Goal: Task Accomplishment & Management: Complete application form

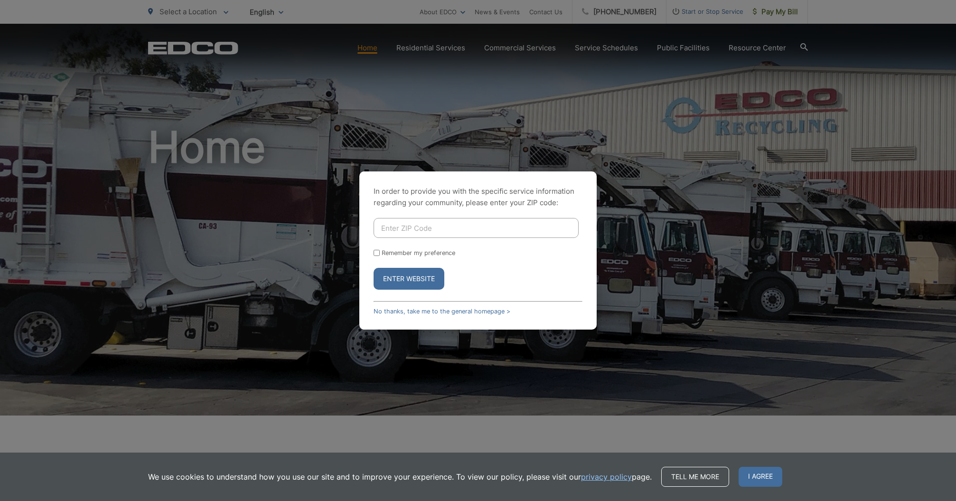
click at [437, 230] on input "Enter ZIP Code" at bounding box center [476, 228] width 205 height 20
type input "90275"
click at [374, 268] on button "Enter Website" at bounding box center [409, 279] width 71 height 22
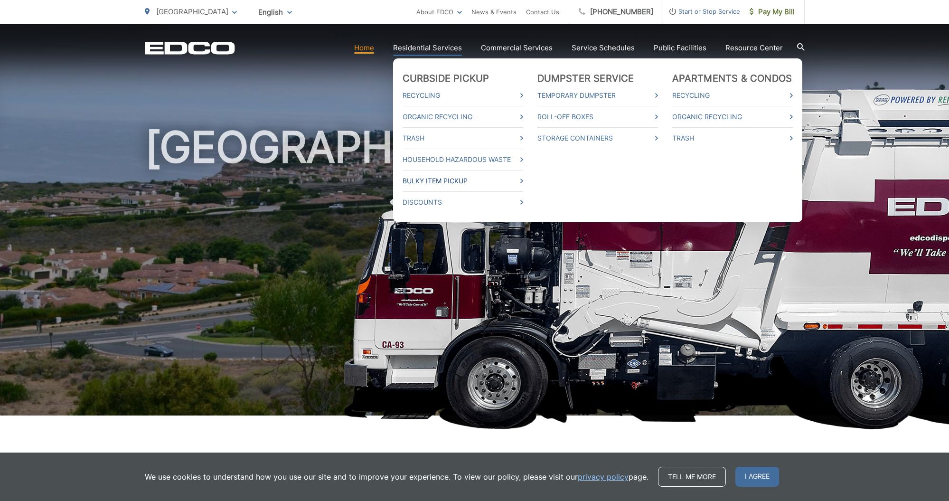
click at [450, 184] on link "Bulky Item Pickup" at bounding box center [463, 180] width 121 height 11
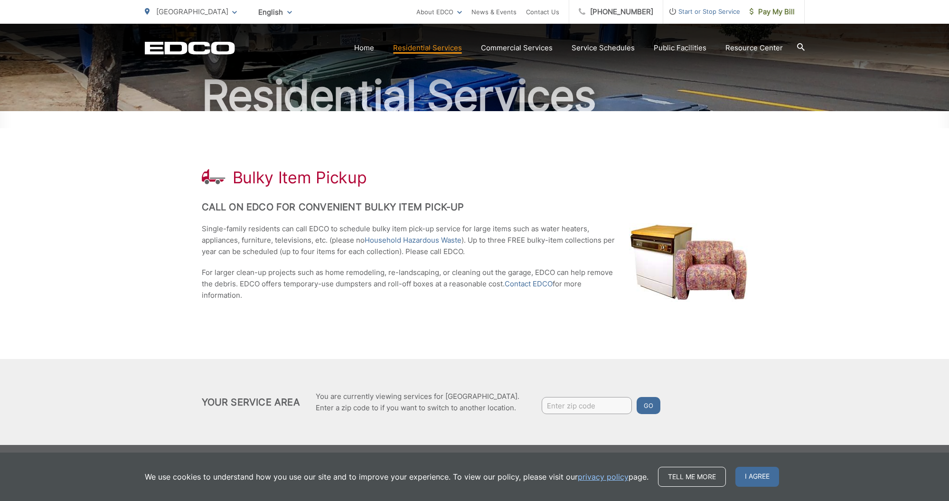
scroll to position [82, 0]
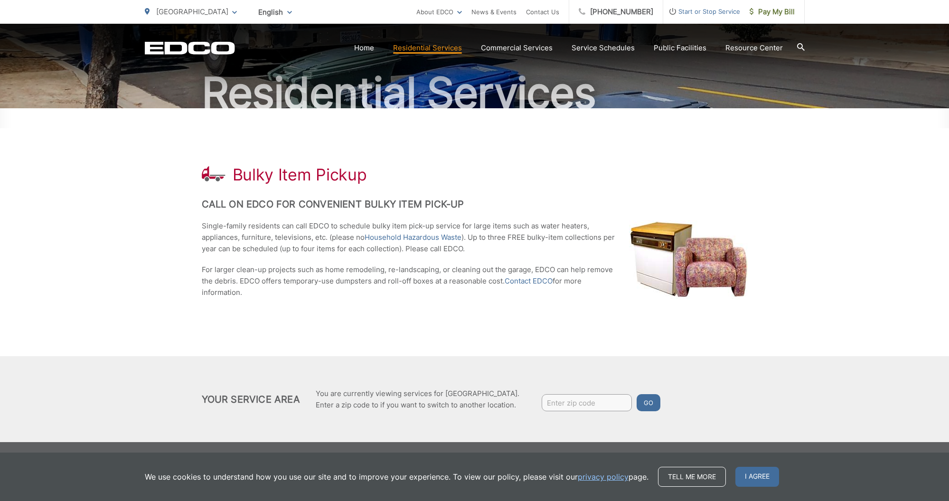
click at [197, 47] on icon "EDCO Logo" at bounding box center [190, 47] width 90 height 13
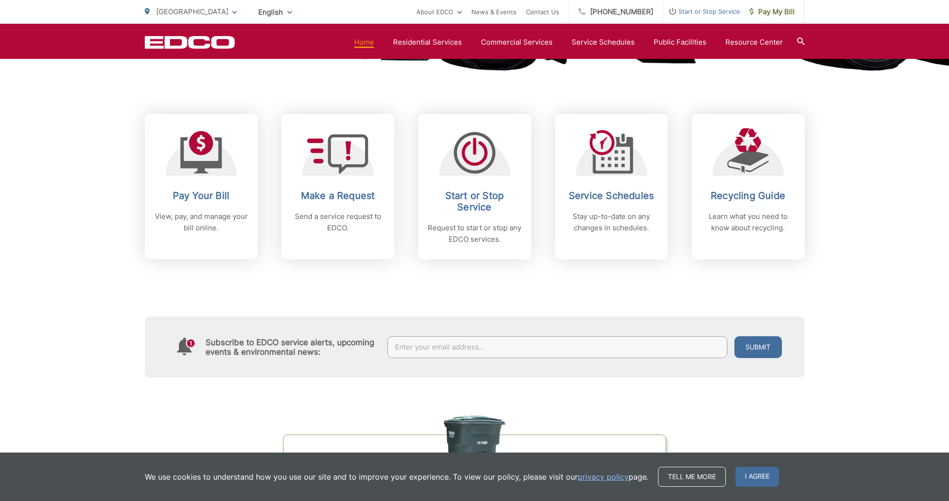
scroll to position [339, 0]
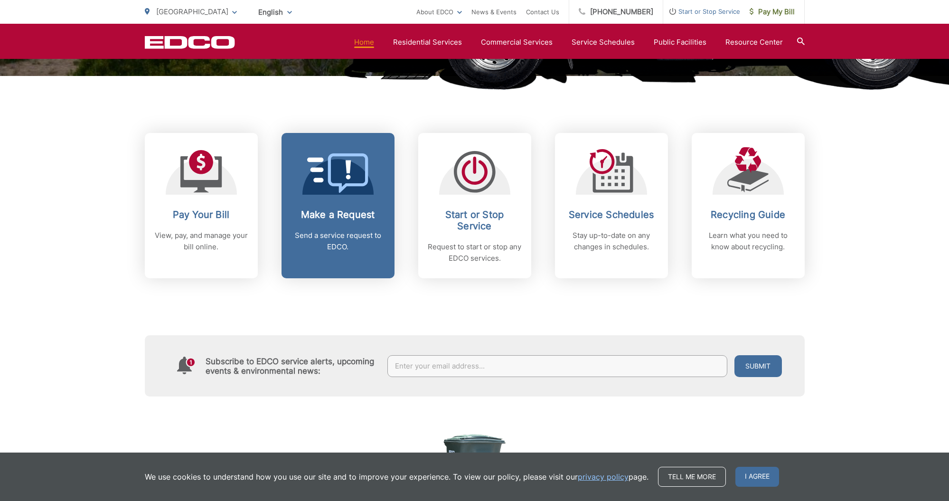
click at [351, 219] on h2 "Make a Request" at bounding box center [338, 214] width 94 height 11
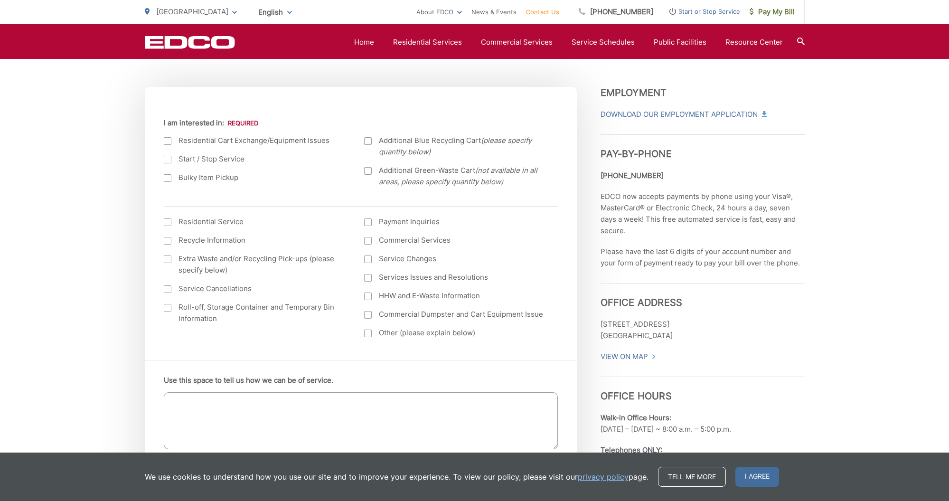
scroll to position [309, 0]
click at [213, 178] on label "Bulky Item Pickup" at bounding box center [255, 180] width 182 height 11
click at [0, 0] on input "Bulky Item Pickup" at bounding box center [0, 0] width 0 height 0
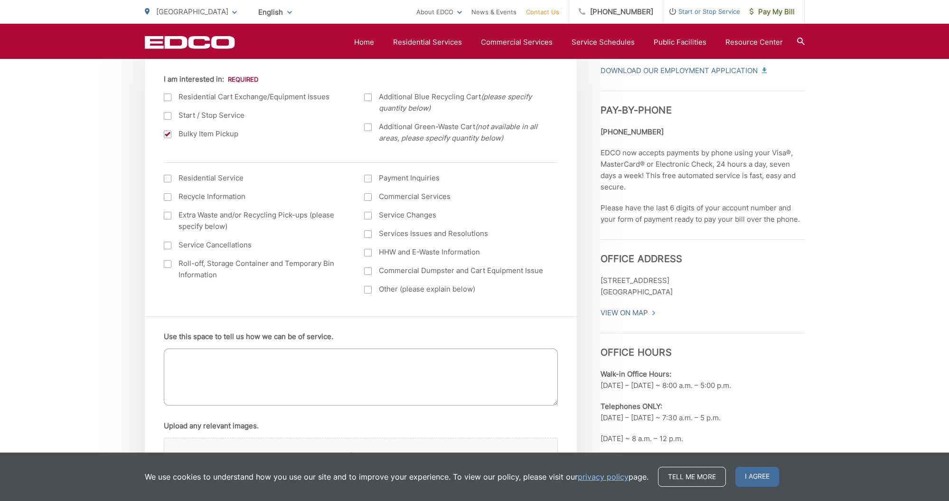
scroll to position [382, 0]
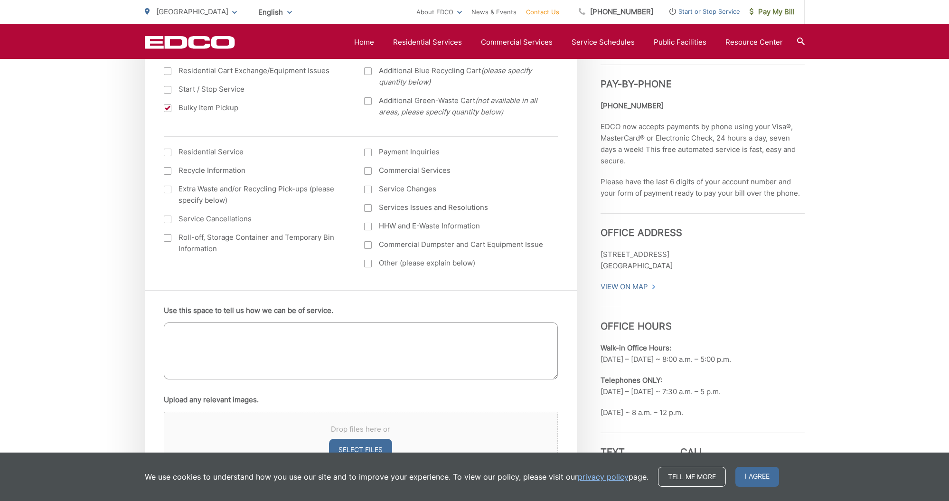
click at [291, 351] on textarea "Use this space to tell us how we can be of service." at bounding box center [361, 350] width 394 height 57
click at [272, 329] on textarea "Need pickup: 8x10 rug and a cat tower" at bounding box center [361, 350] width 394 height 57
drag, startPoint x: 273, startPoint y: 331, endPoint x: 279, endPoint y: 332, distance: 6.2
click at [279, 332] on textarea "Need pickup: 8x10 rug and a 60 inch tall cat tower" at bounding box center [361, 350] width 394 height 57
click at [360, 334] on textarea "Need pickup: 8x10 rug and a 65 inch tall cat tower" at bounding box center [361, 350] width 394 height 57
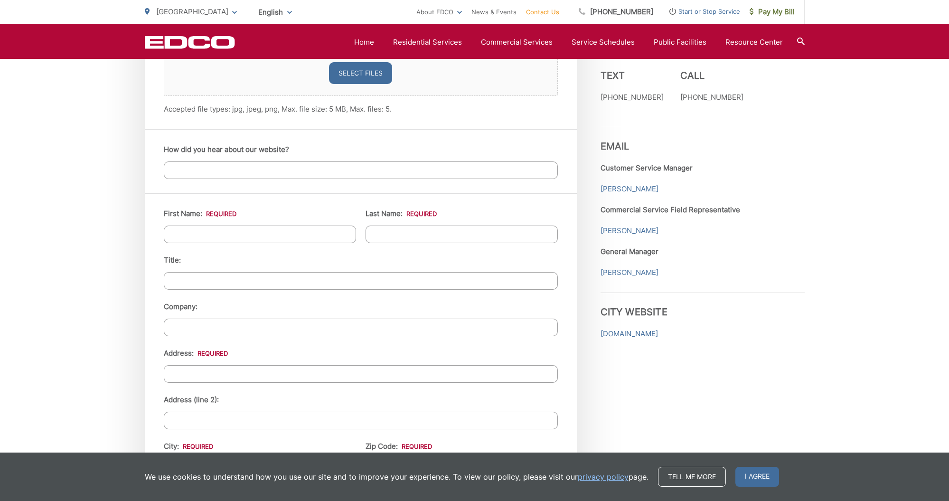
scroll to position [760, 0]
type textarea "Need pickup: 8x10 rug and a 65 inch tall cat tower"
click at [267, 228] on input "First Name: *" at bounding box center [260, 233] width 192 height 18
type input "YBq"
type input "Biste"
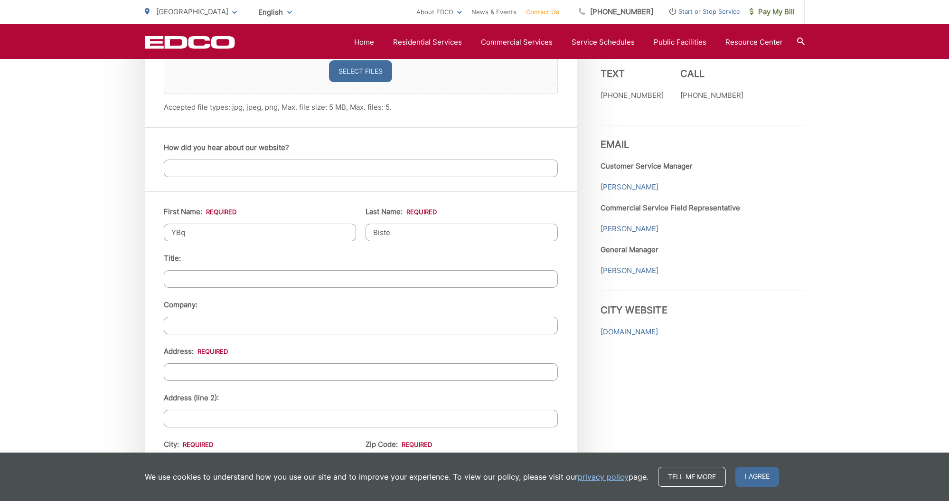
click at [203, 238] on input "YBq" at bounding box center [260, 233] width 192 height 18
type input "YB"
type input "1854 Homeworth Drive"
type input "[GEOGRAPHIC_DATA]"
type input "90275"
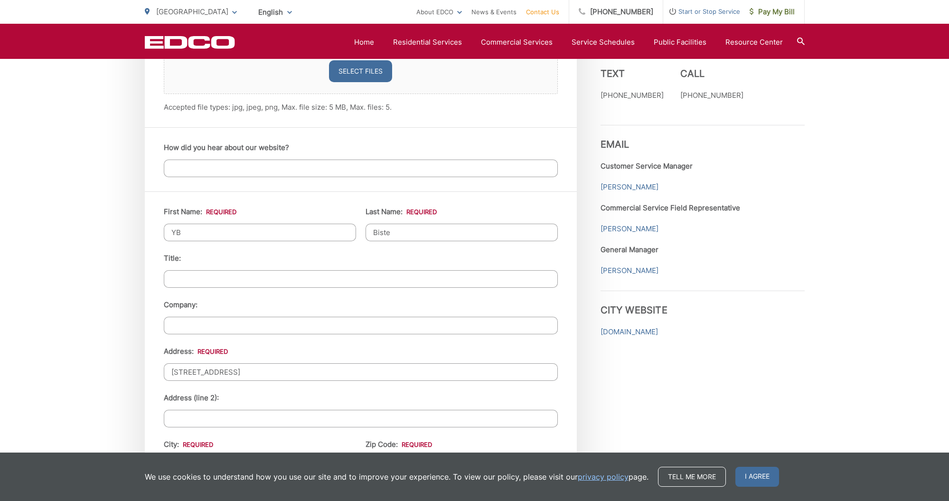
type input "(310) 913-3602"
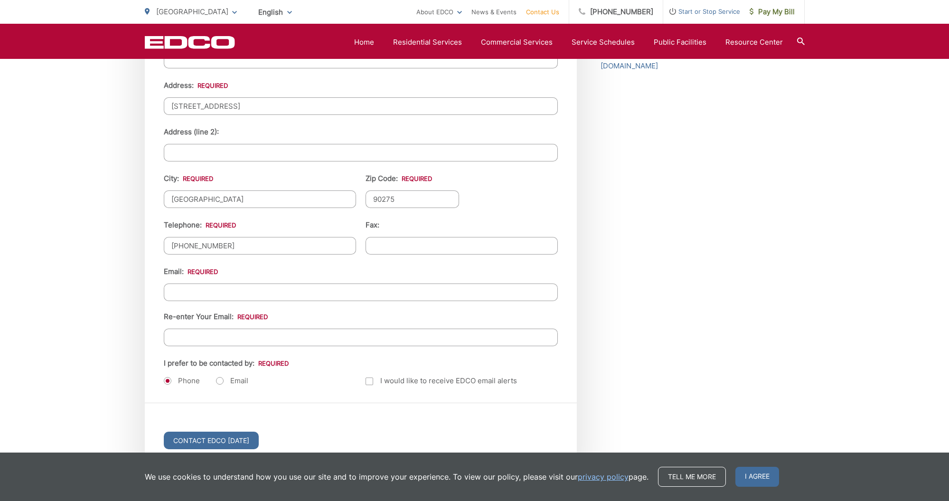
scroll to position [1039, 0]
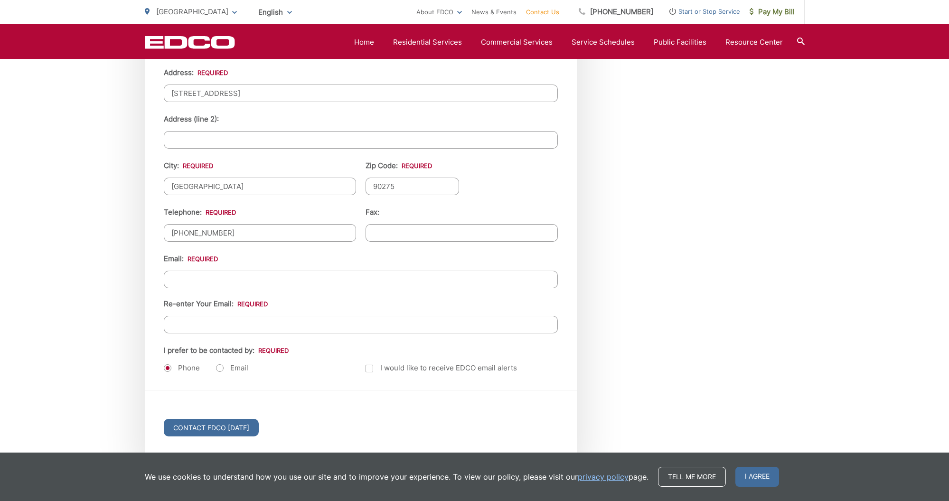
click at [258, 284] on input "Email *" at bounding box center [361, 280] width 394 height 18
type input "yb.biste@gmail.com"
click at [242, 368] on label "Email" at bounding box center [232, 367] width 32 height 9
radio input "true"
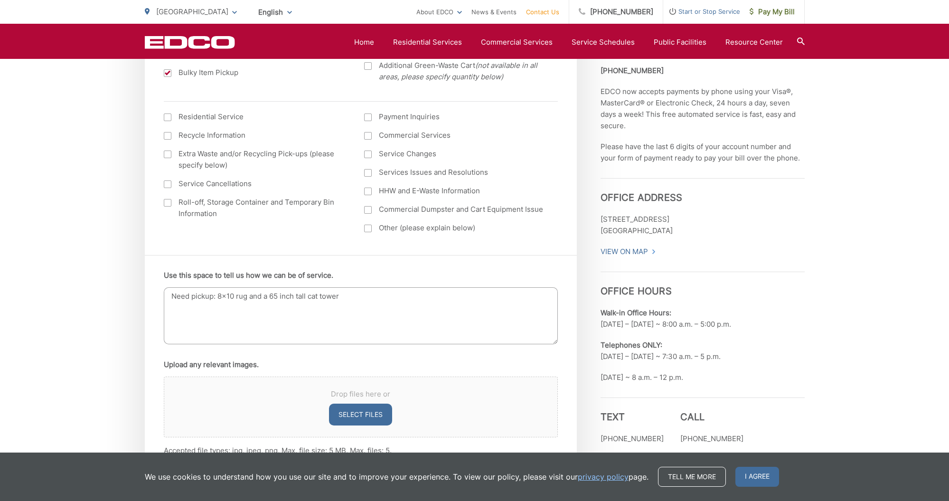
scroll to position [451, 0]
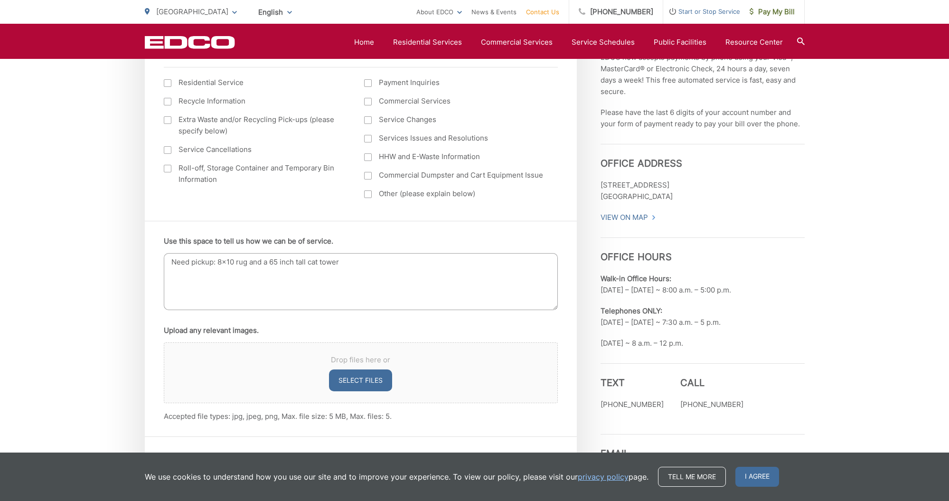
click at [297, 263] on textarea "Need pickup: 8x10 rug and a 65 inch tall cat tower" at bounding box center [361, 281] width 394 height 57
click at [334, 269] on textarea "Need pickup: 8x10 rug and a 65 inch tall cat tower" at bounding box center [361, 281] width 394 height 57
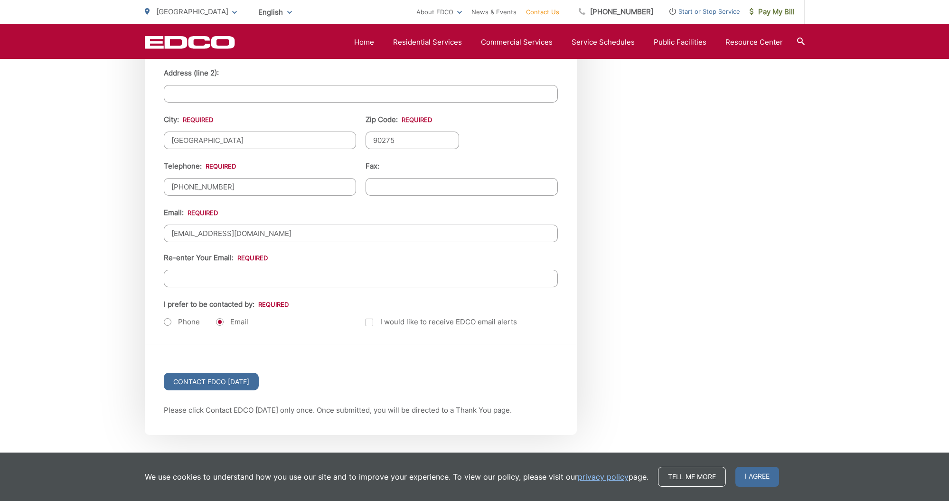
scroll to position [1087, 0]
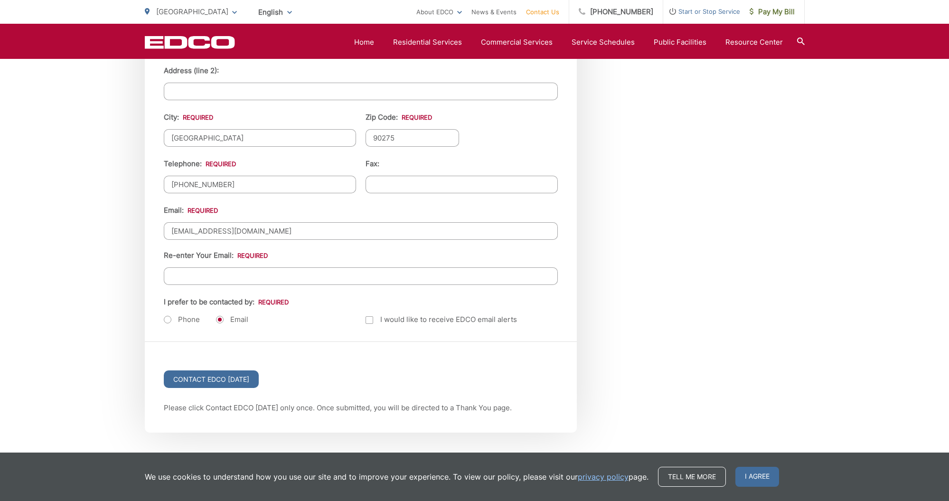
click at [290, 272] on input "Re-enter Your Email:" at bounding box center [361, 276] width 394 height 18
type input "yb.biste@gmail.com"
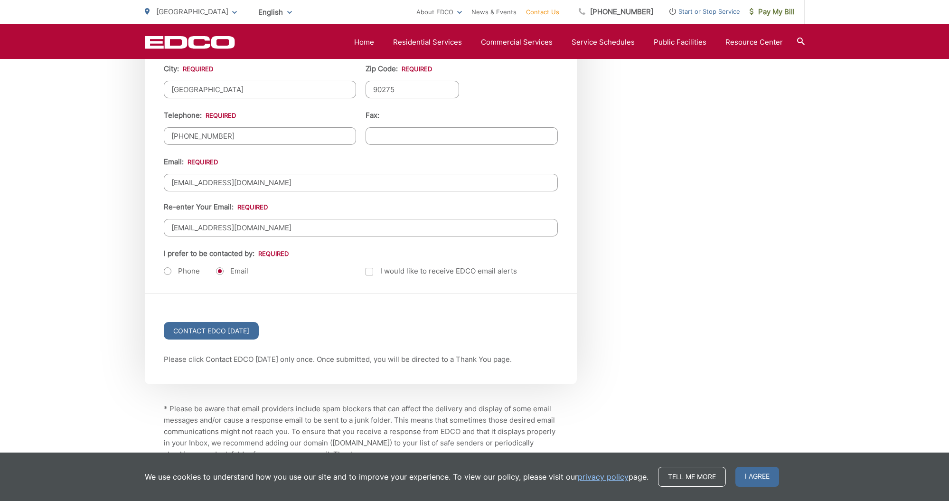
scroll to position [1145, 0]
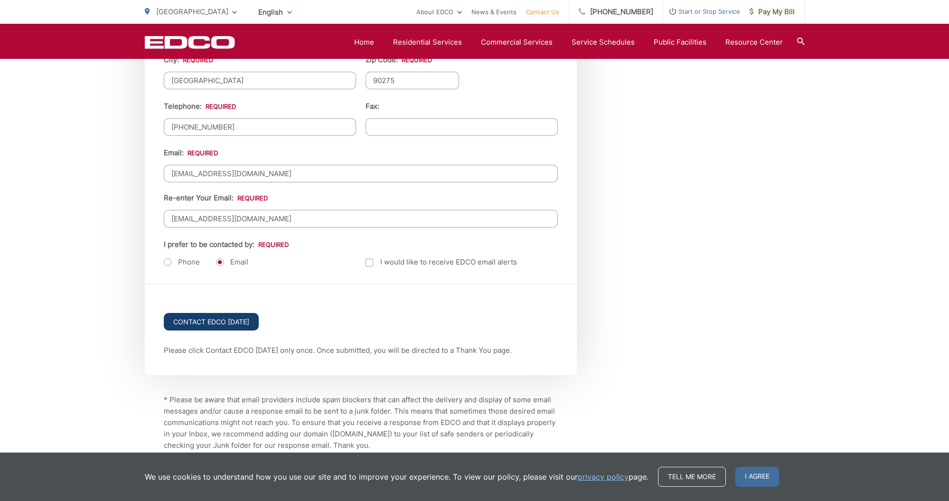
click at [225, 322] on input "Contact EDCO Today" at bounding box center [211, 322] width 95 height 18
